Goal: Connect with others: Connect with others

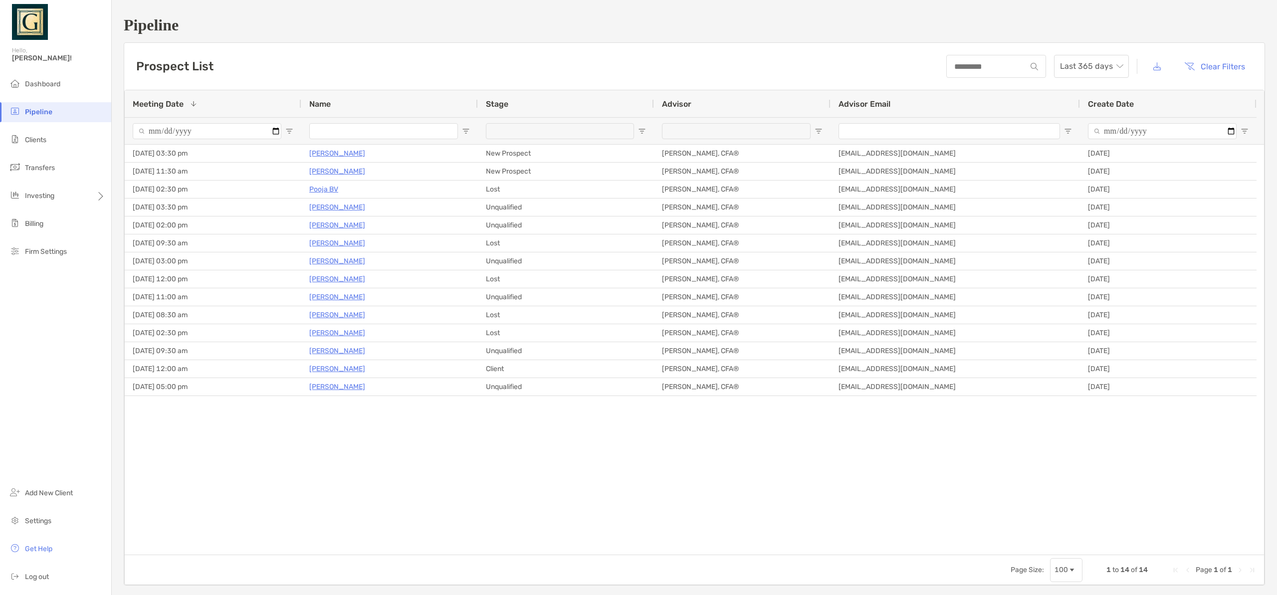
click at [50, 117] on li "Pipeline" at bounding box center [55, 112] width 111 height 20
click at [50, 116] on span "Pipeline" at bounding box center [38, 112] width 27 height 8
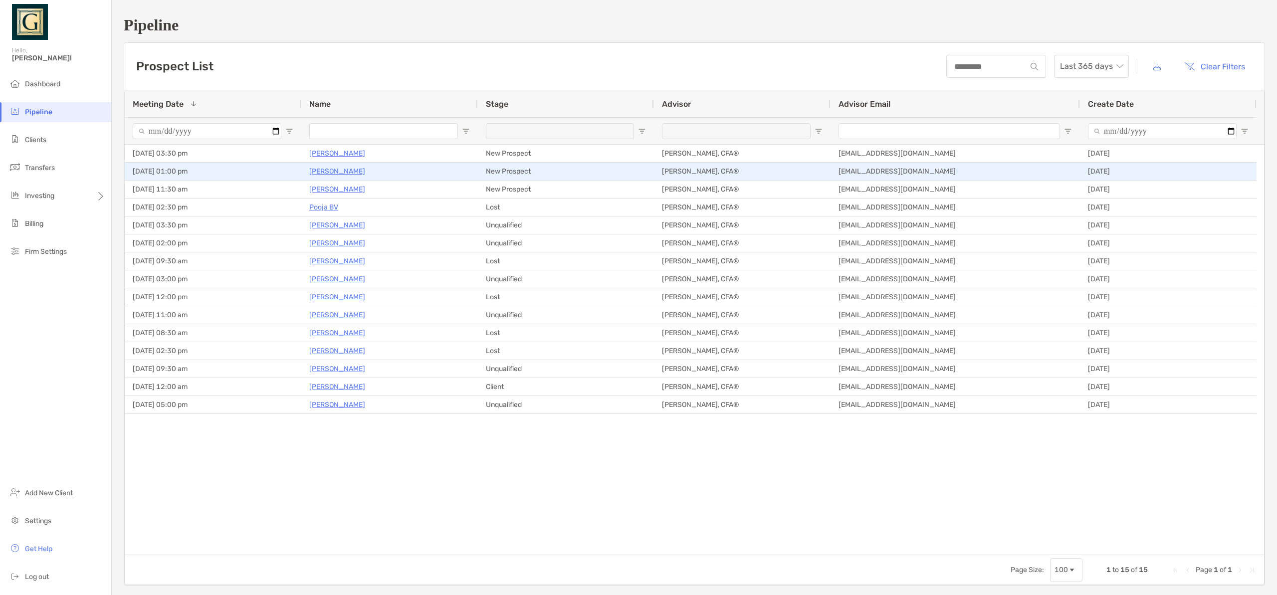
click at [336, 172] on p "[PERSON_NAME]" at bounding box center [337, 171] width 56 height 12
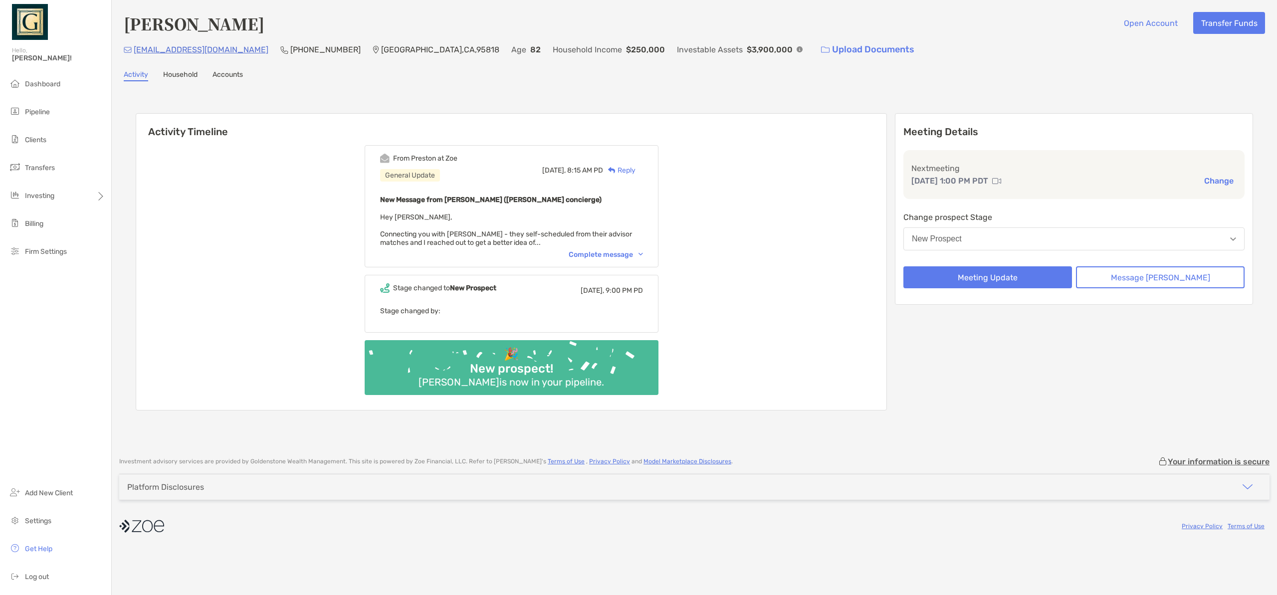
click at [619, 255] on div "Complete message" at bounding box center [606, 254] width 74 height 8
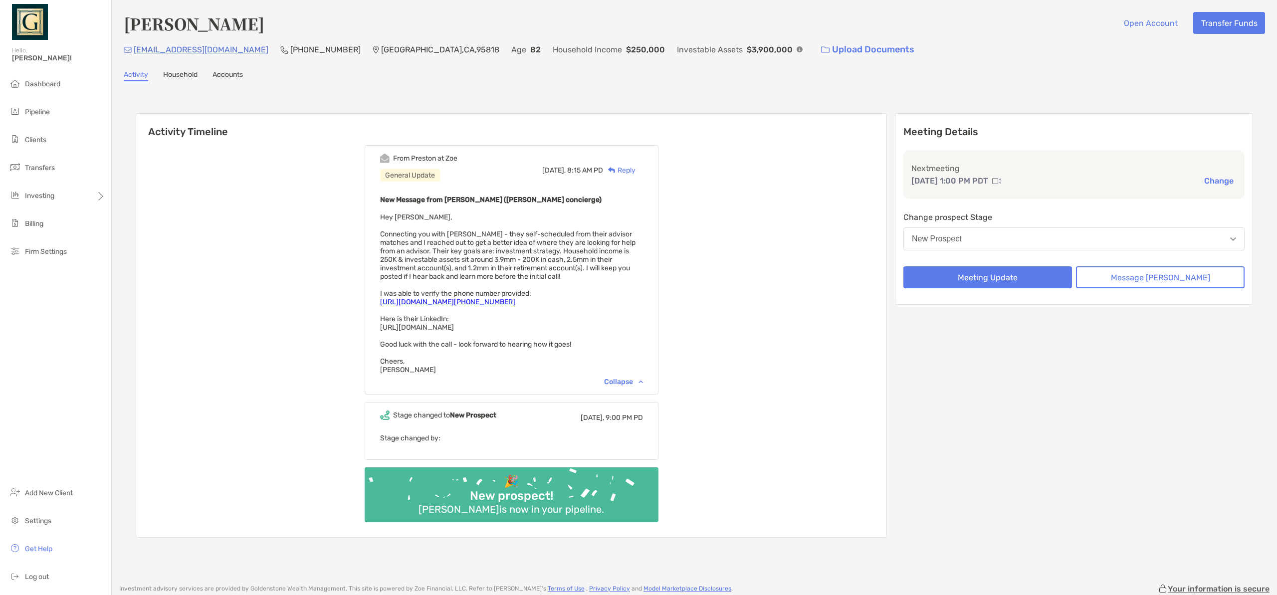
click at [468, 330] on span "Hey Sanjay, Connecting you with Jonathan - they self-scheduled from their advis…" at bounding box center [507, 293] width 255 height 161
copy span "https://www.linkedin.com/in/jonathanpool/"
